Goal: Task Accomplishment & Management: Complete application form

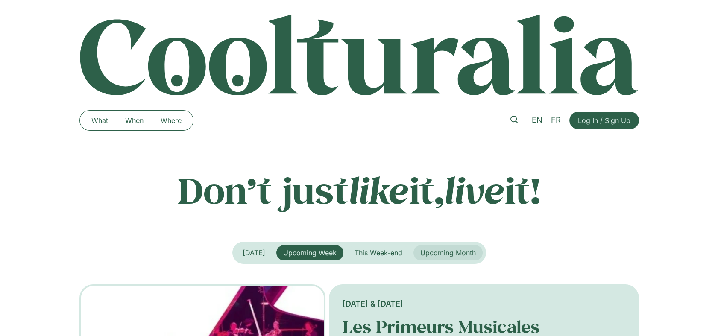
click at [440, 253] on span "Upcoming Month" at bounding box center [448, 253] width 56 height 9
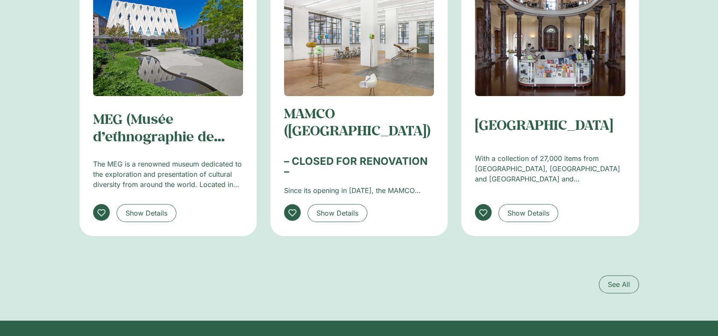
scroll to position [1377, 0]
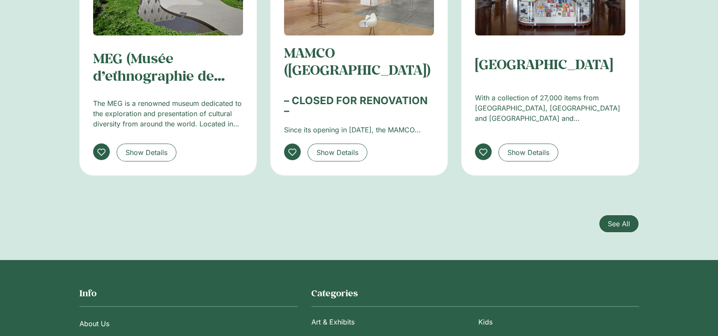
click at [627, 219] on span "See All" at bounding box center [619, 224] width 22 height 10
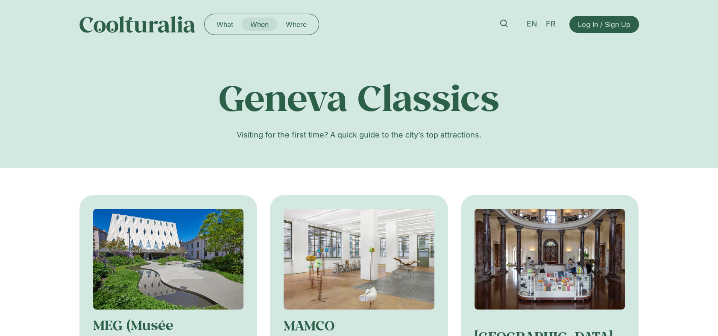
click at [262, 25] on link "When" at bounding box center [259, 25] width 35 height 14
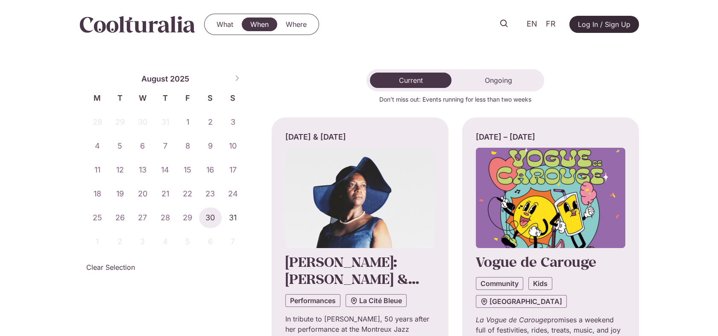
click at [591, 27] on span "Log In / Sign Up" at bounding box center [604, 24] width 53 height 10
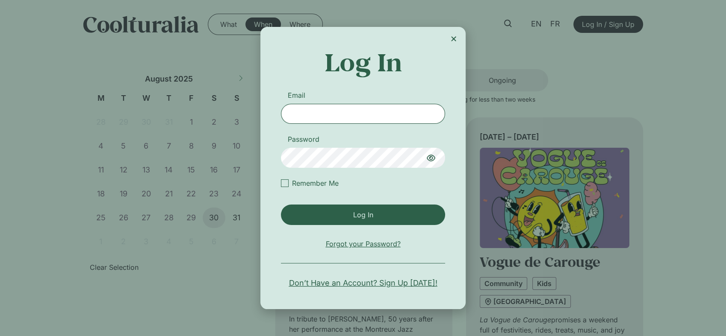
click at [343, 110] on input "Email" at bounding box center [363, 114] width 164 height 20
type input "**********"
click at [279, 183] on div "Remember Me" at bounding box center [363, 186] width 168 height 16
click at [286, 185] on div "Login" at bounding box center [285, 183] width 8 height 8
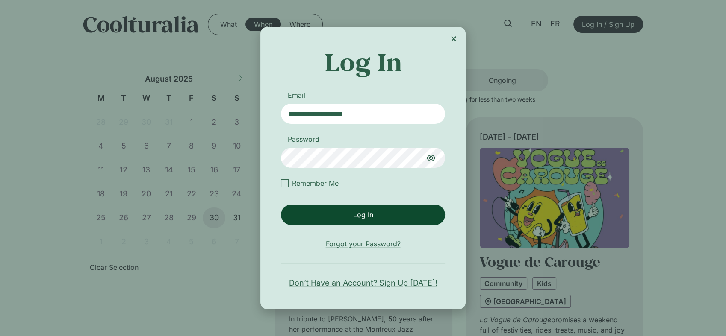
click at [341, 222] on button "Log In" at bounding box center [363, 215] width 164 height 21
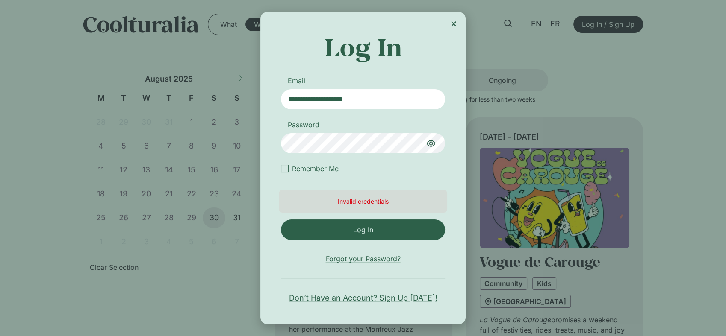
click at [434, 140] on icon "Login" at bounding box center [431, 143] width 10 height 10
click at [339, 226] on span "Log In" at bounding box center [363, 230] width 154 height 10
click at [358, 227] on span "Log In" at bounding box center [363, 230] width 20 height 10
click at [371, 297] on span "Don’t Have an Account? Sign Up [DATE]!" at bounding box center [363, 298] width 148 height 12
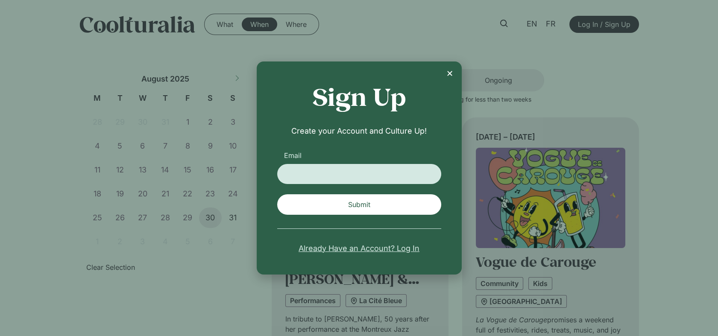
click at [382, 184] on div "Email Submit" at bounding box center [359, 187] width 168 height 75
click at [379, 176] on input "Email" at bounding box center [359, 174] width 164 height 20
type input "**********"
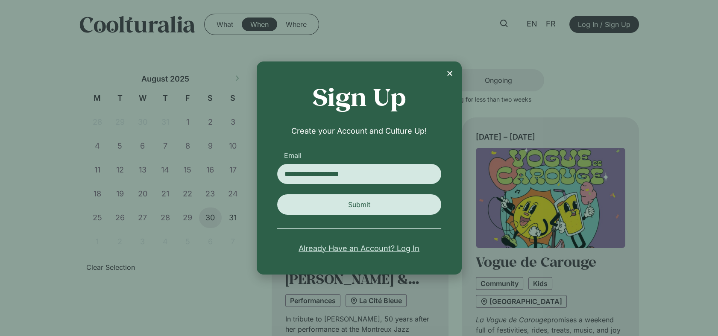
click at [373, 206] on span "Submit" at bounding box center [359, 205] width 154 height 10
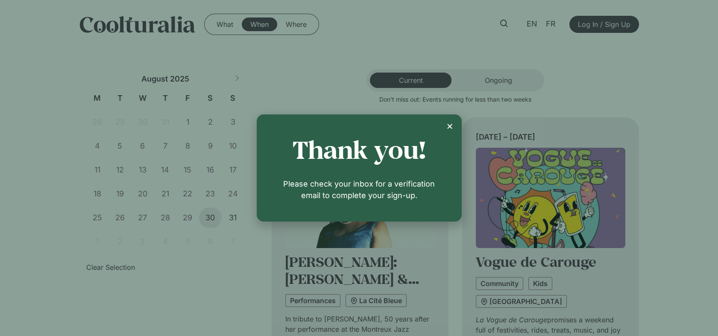
click at [448, 129] on icon "Close" at bounding box center [450, 126] width 7 height 7
